Goal: Task Accomplishment & Management: Use online tool/utility

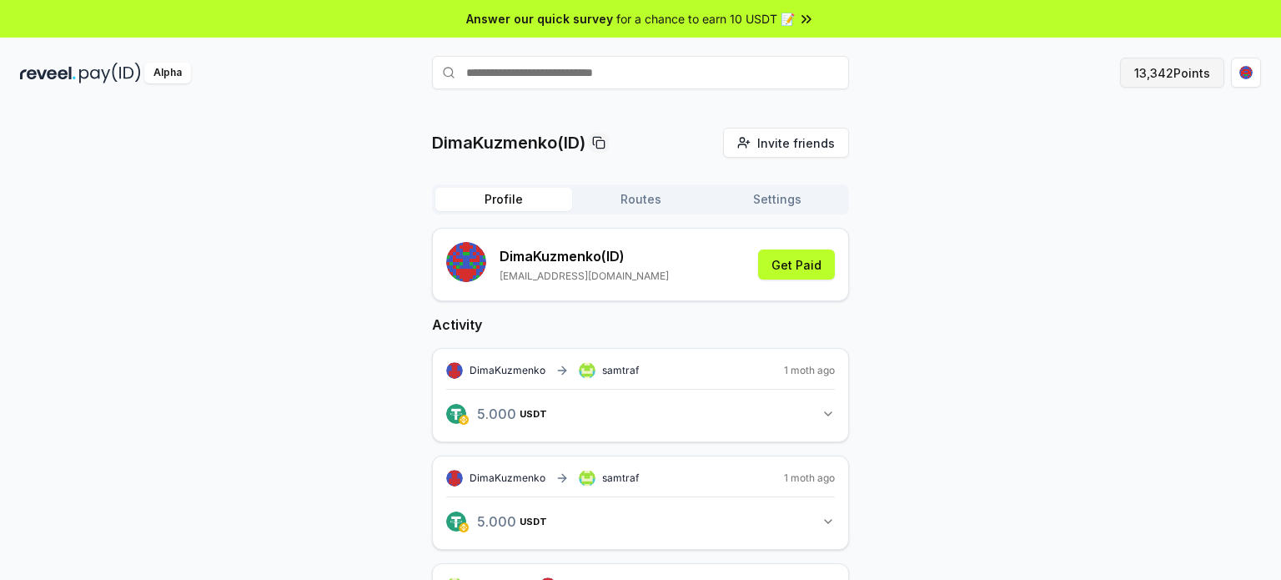
click at [1152, 73] on button "13,342 Points" at bounding box center [1172, 73] width 104 height 30
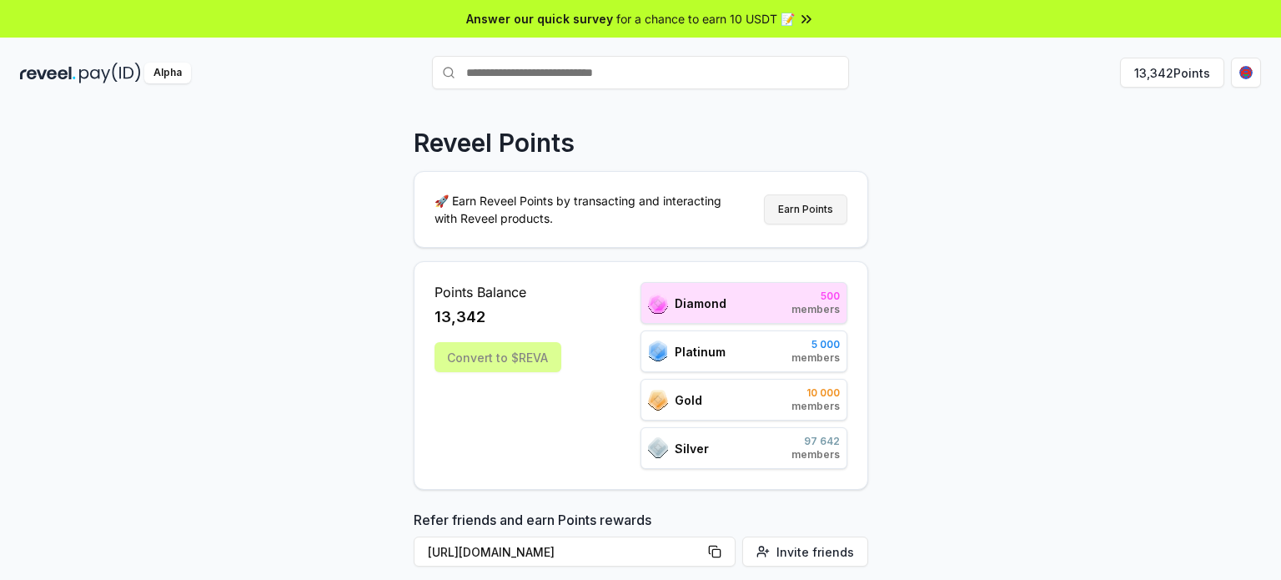
click at [833, 198] on button "Earn Points" at bounding box center [805, 209] width 83 height 30
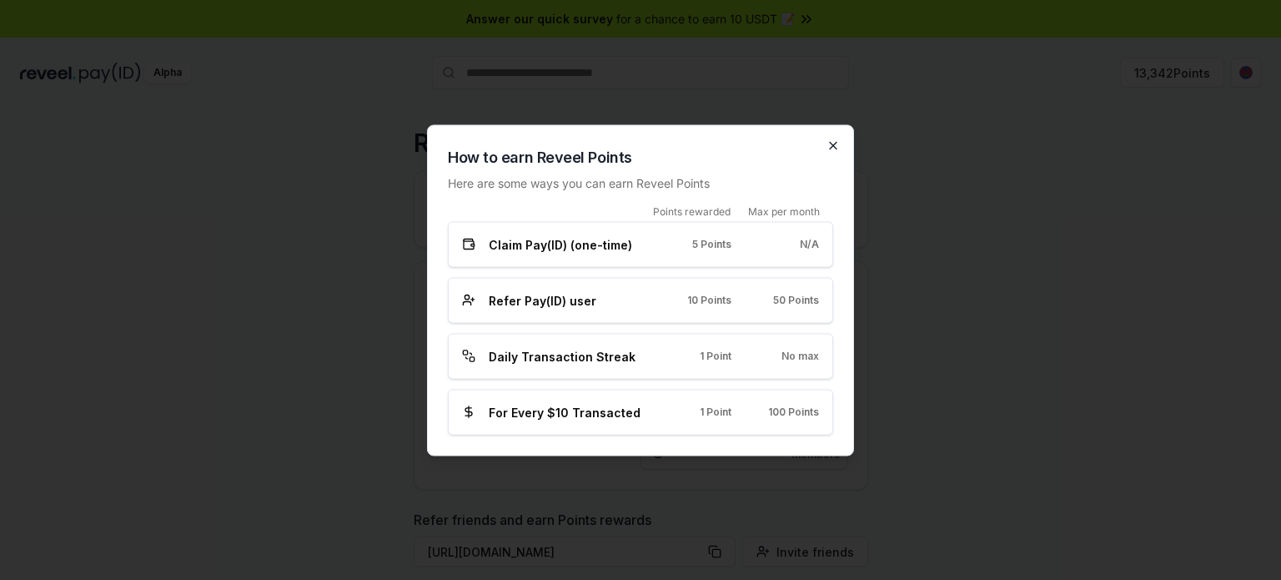
click at [833, 143] on icon "button" at bounding box center [832, 144] width 13 height 13
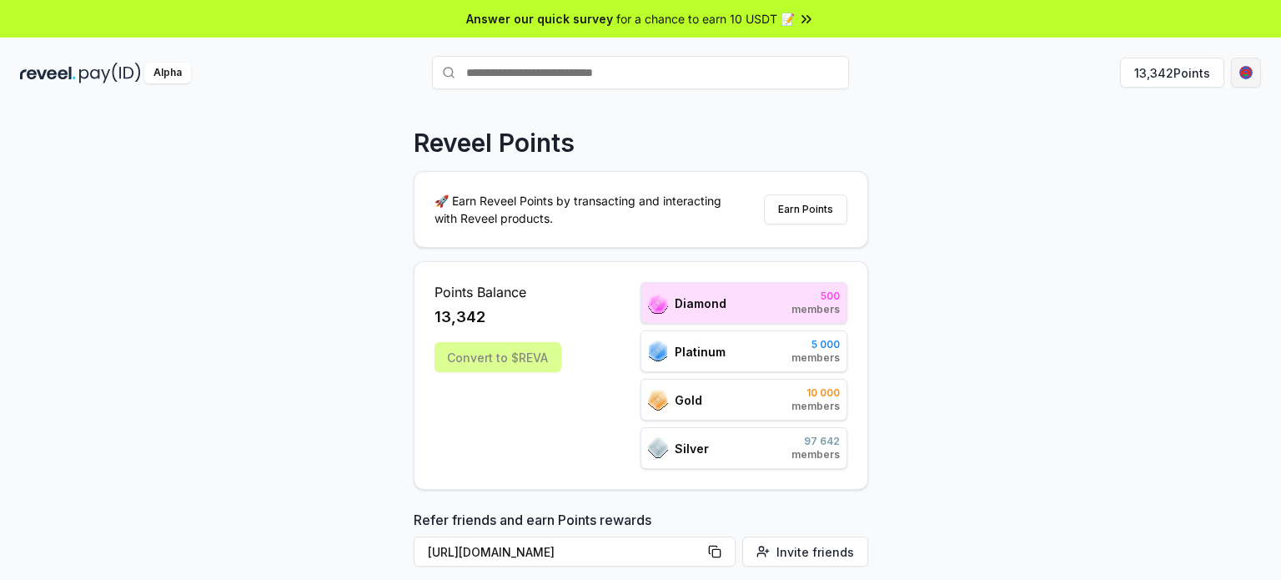
click at [1248, 69] on html "Answer our quick survey for a chance to earn 10 USDT 📝 Alpha 13,342 Points Reve…" at bounding box center [640, 290] width 1281 height 580
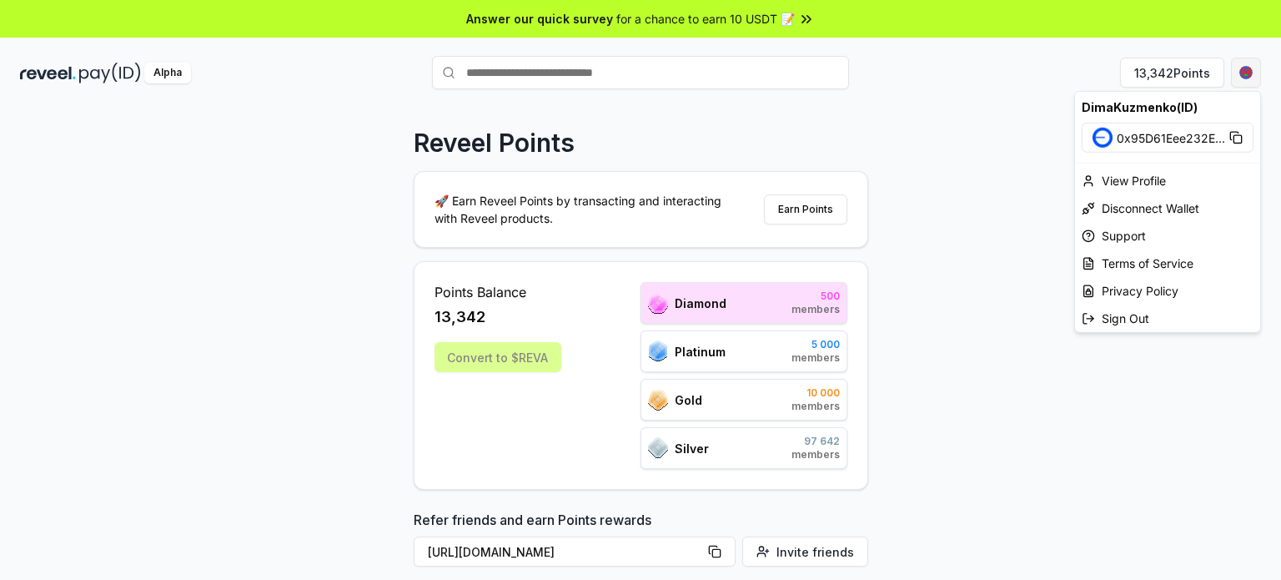
click at [1248, 69] on html "Answer our quick survey for a chance to earn 10 USDT 📝 Alpha 13,342 Points Reve…" at bounding box center [640, 290] width 1281 height 580
